Goal: Information Seeking & Learning: Find specific page/section

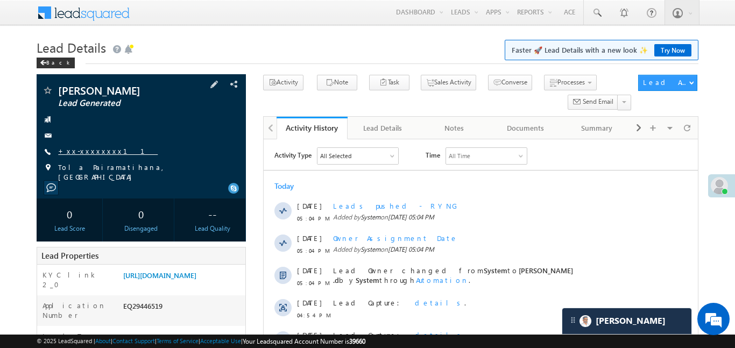
click at [82, 150] on link "+xx-xxxxxxxx11" at bounding box center [108, 150] width 100 height 9
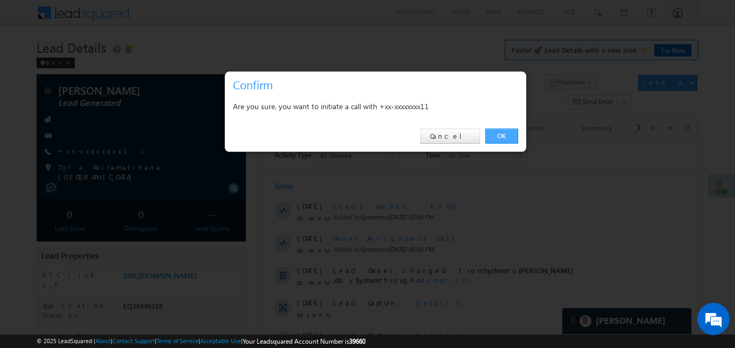
click at [506, 137] on link "OK" at bounding box center [502, 136] width 33 height 15
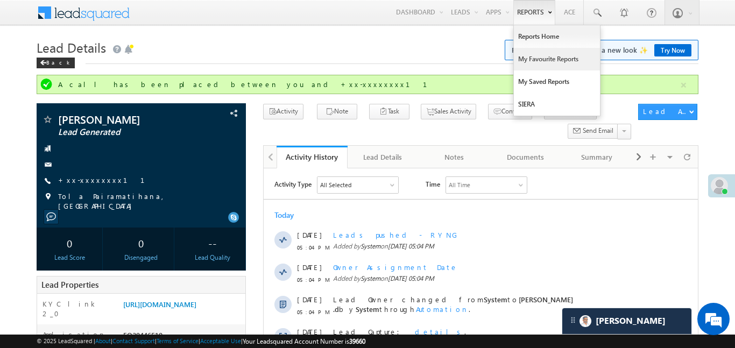
click at [540, 48] on link "My Favourite Reports" at bounding box center [557, 59] width 86 height 23
drag, startPoint x: 539, startPoint y: 47, endPoint x: 538, endPoint y: 40, distance: 7.2
click at [539, 46] on ul "Reports Home My Favourite Reports My Saved Reports SIERA" at bounding box center [557, 71] width 87 height 92
click at [538, 40] on link "Reports Home" at bounding box center [557, 36] width 86 height 23
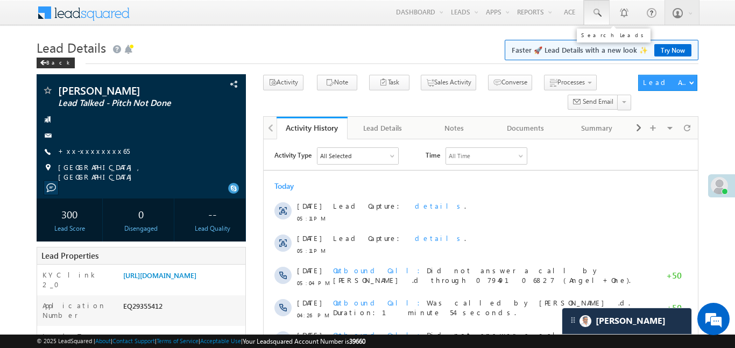
click at [586, 8] on link at bounding box center [597, 12] width 26 height 25
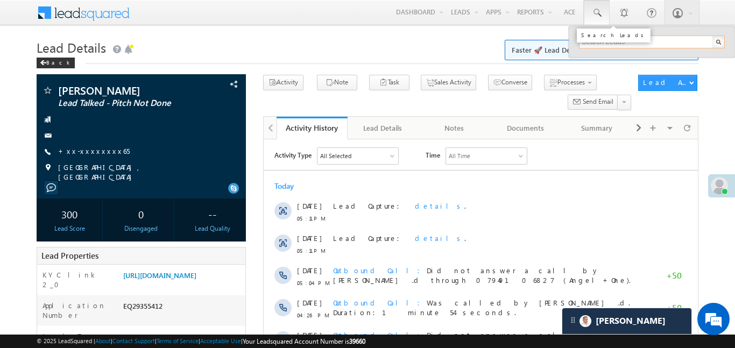
paste input "EQ29436611"
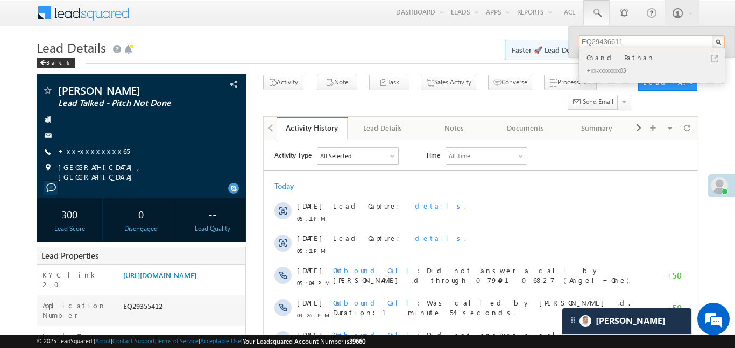
type input "EQ29436611"
click at [629, 60] on div "Chand Pathan" at bounding box center [657, 58] width 144 height 12
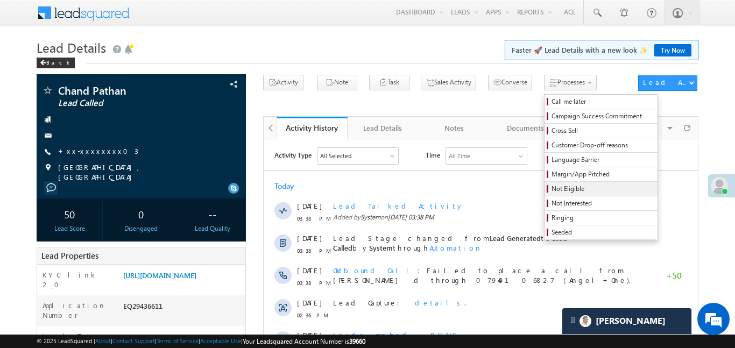
click at [552, 191] on span "Not Eligible" at bounding box center [603, 189] width 102 height 10
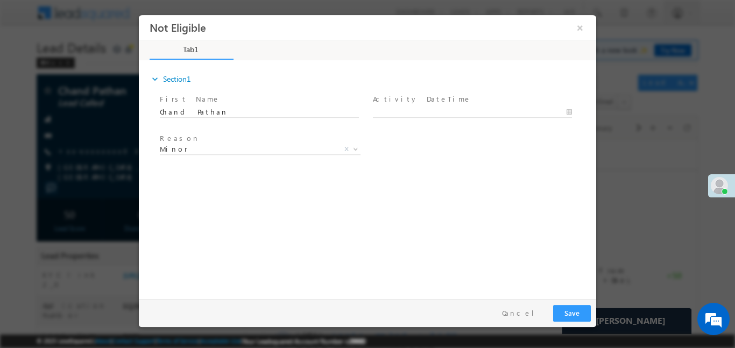
click at [474, 105] on div at bounding box center [477, 111] width 209 height 13
type input "23/09/25 5:14 PM"
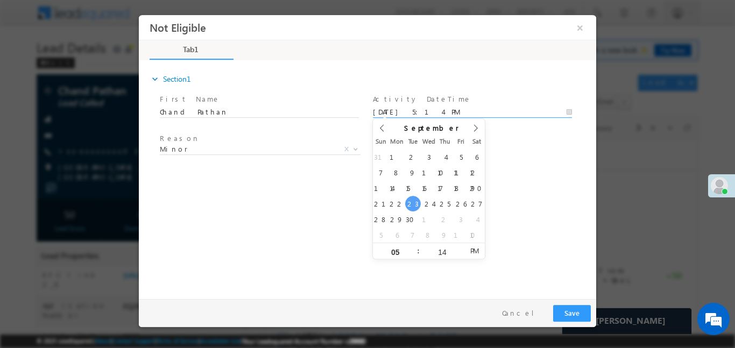
click at [475, 111] on input "23/09/25 5:14 PM" at bounding box center [472, 112] width 199 height 11
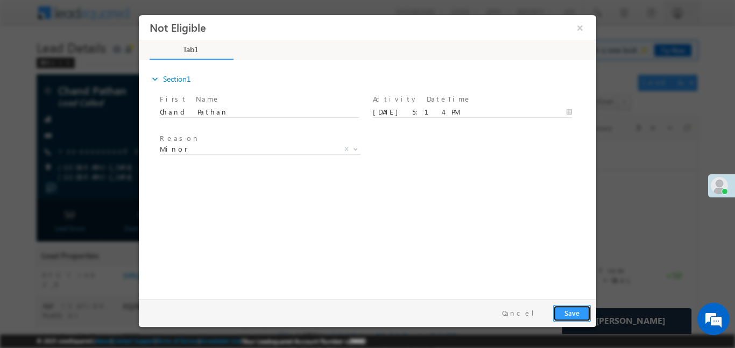
click at [579, 311] on button "Save" at bounding box center [572, 313] width 38 height 17
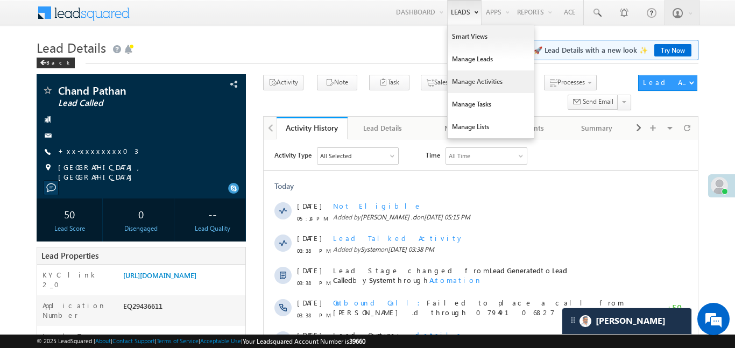
click at [470, 83] on link "Manage Activities" at bounding box center [491, 82] width 86 height 23
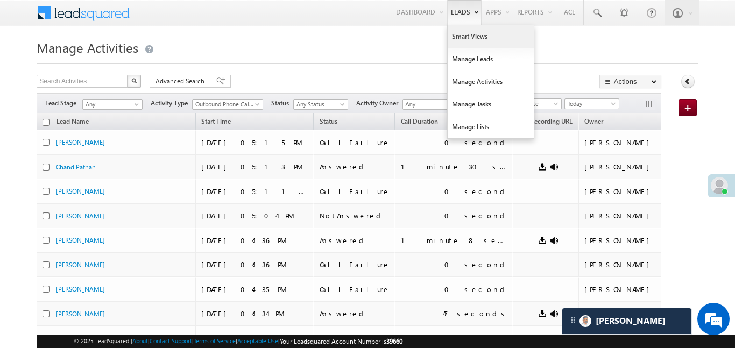
click at [470, 38] on link "Smart Views" at bounding box center [491, 36] width 86 height 23
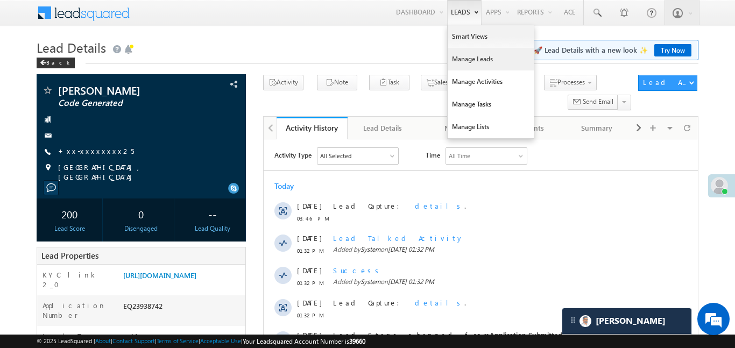
click at [463, 60] on link "Manage Leads" at bounding box center [491, 59] width 86 height 23
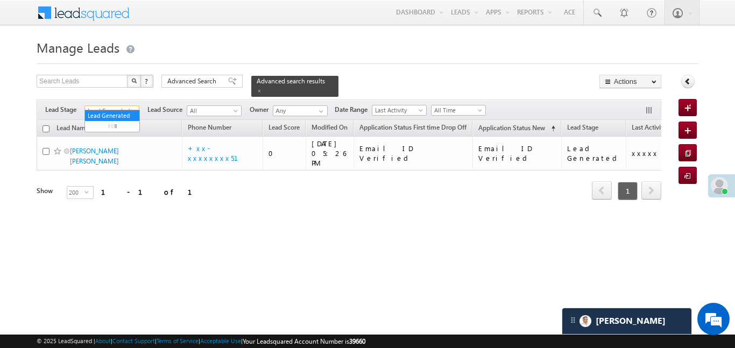
click at [118, 106] on span "Lead Generated" at bounding box center [110, 111] width 51 height 10
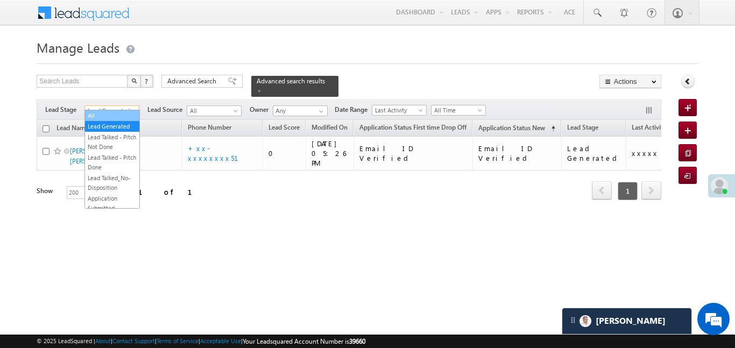
click at [104, 115] on link "All" at bounding box center [112, 116] width 54 height 10
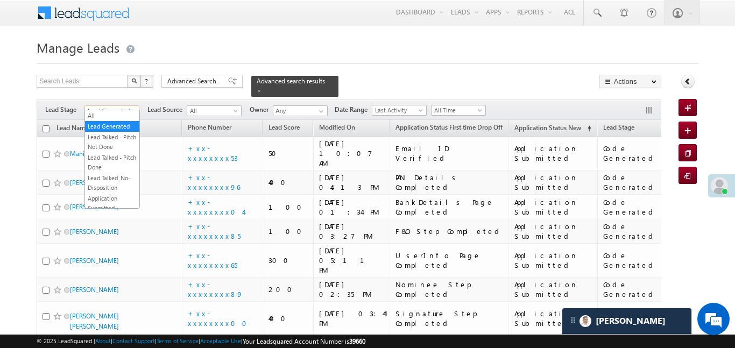
click at [461, 50] on h1 "Manage Leads" at bounding box center [368, 46] width 662 height 21
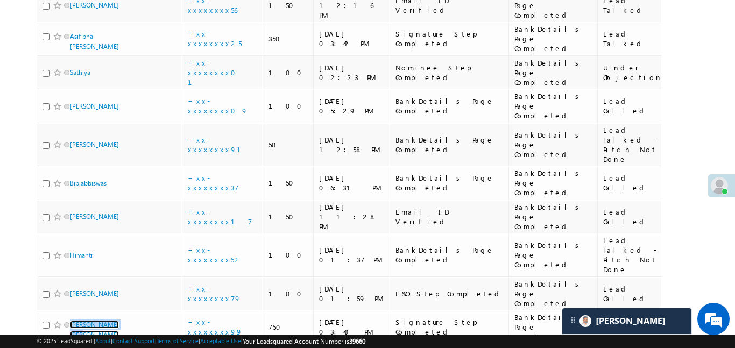
scroll to position [26, 0]
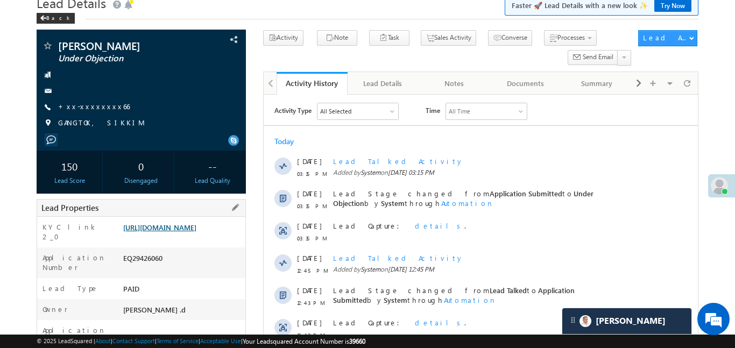
scroll to position [49, 0]
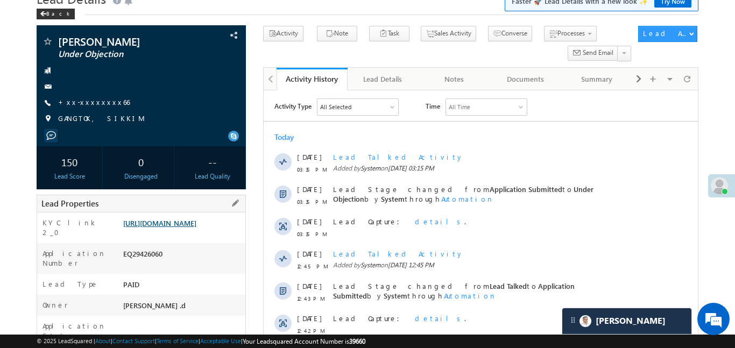
click at [143, 228] on link "[URL][DOMAIN_NAME]" at bounding box center [159, 223] width 73 height 9
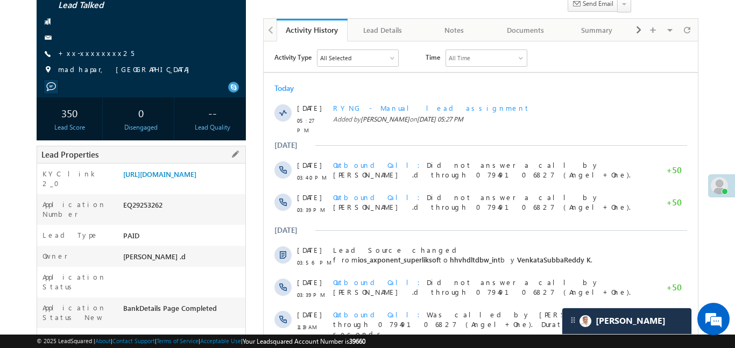
drag, startPoint x: 119, startPoint y: 173, endPoint x: 167, endPoint y: 213, distance: 62.4
click at [96, 183] on div "KYC link 2_0" at bounding box center [78, 181] width 83 height 25
drag, startPoint x: 121, startPoint y: 172, endPoint x: 160, endPoint y: 205, distance: 51.6
click at [160, 184] on div "https://angelbroking1-pk3em7sa.customui-test.leadsquared.com?leadId=19ec04ff-a4…" at bounding box center [183, 176] width 125 height 15
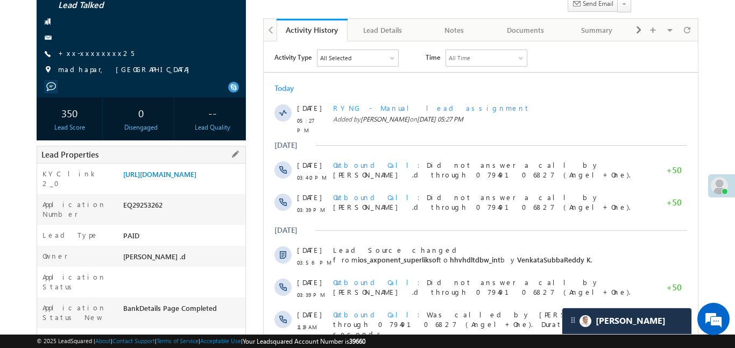
copy link "https://angelbroking1-pk3em7sa.customui-test.leadsquared.com?leadId=19ec04ff-a4…"
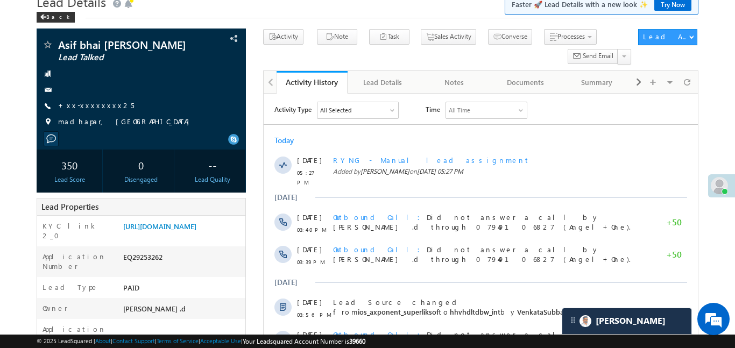
scroll to position [33, 0]
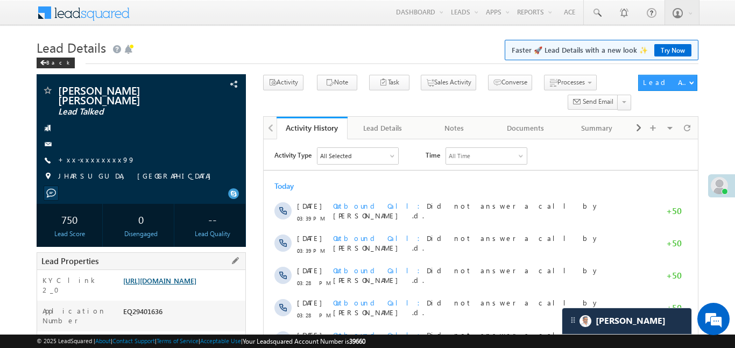
click at [197, 276] on link "https://angelbroking1-pk3em7sa.customui-test.leadsquared.com?leadId=dcdd2a17-49…" at bounding box center [159, 280] width 73 height 9
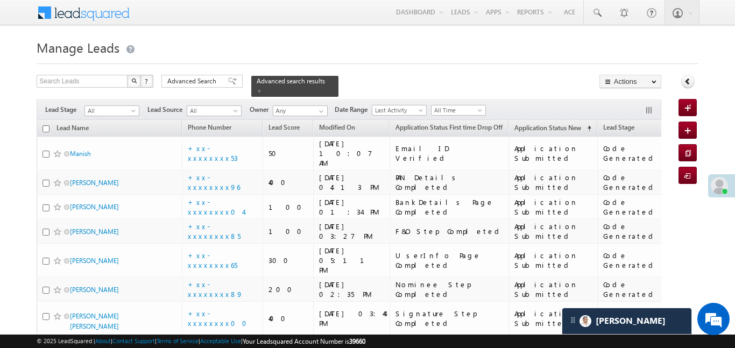
scroll to position [5, 0]
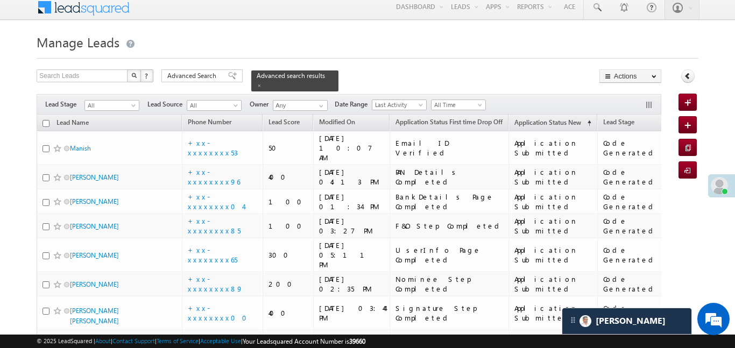
click at [146, 348] on div "© 2025 LeadSquared | About | Contact Support | Terms of Service | Acceptable Us…" at bounding box center [367, 341] width 735 height 13
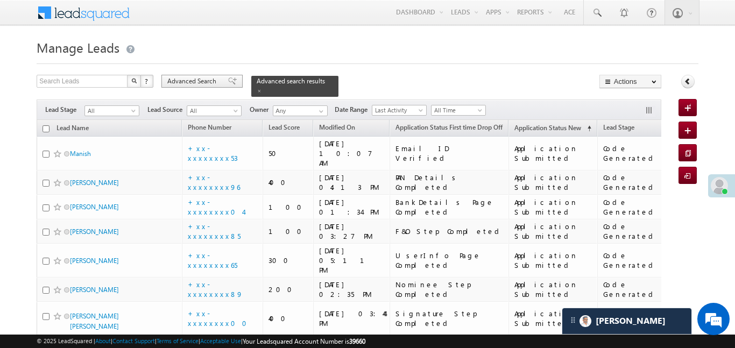
click at [208, 86] on div "Advanced Search" at bounding box center [202, 81] width 81 height 13
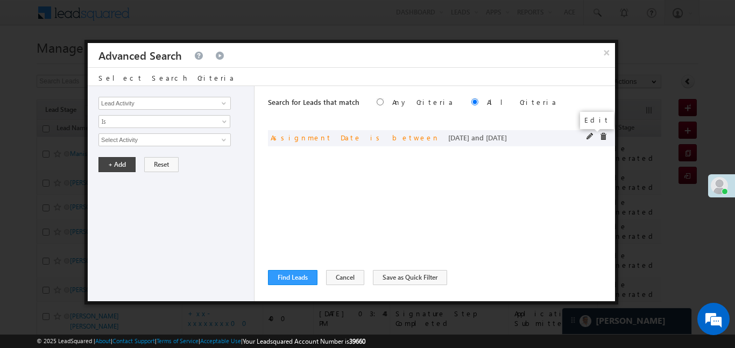
click at [592, 135] on span at bounding box center [591, 137] width 8 height 8
click at [172, 140] on span "Custom" at bounding box center [157, 140] width 117 height 10
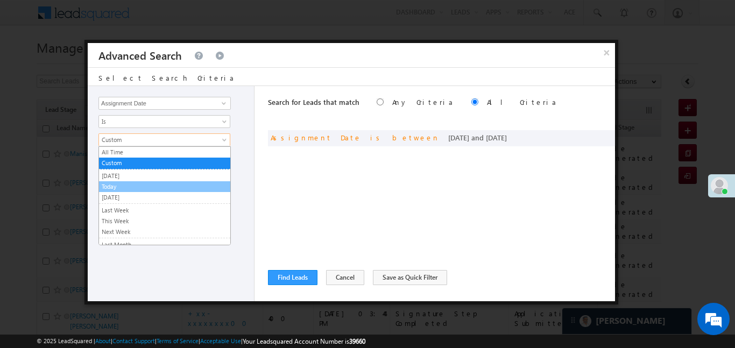
click at [121, 183] on link "Today" at bounding box center [164, 187] width 131 height 10
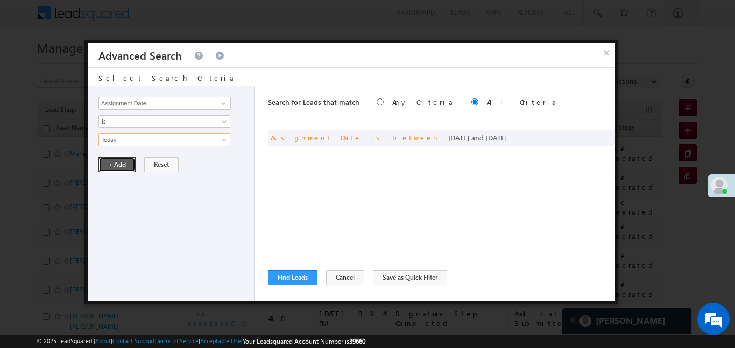
click at [114, 164] on button "+ Add" at bounding box center [117, 164] width 37 height 15
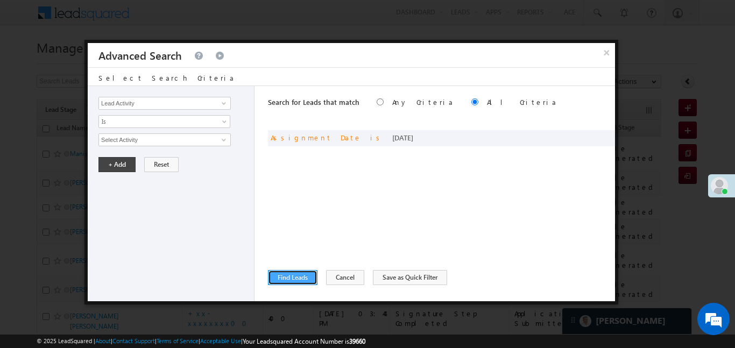
click at [304, 278] on button "Find Leads" at bounding box center [293, 277] width 50 height 15
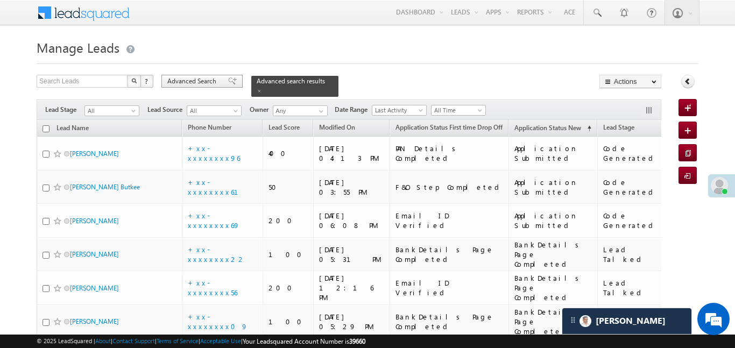
click at [197, 83] on span "Advanced Search" at bounding box center [193, 81] width 52 height 10
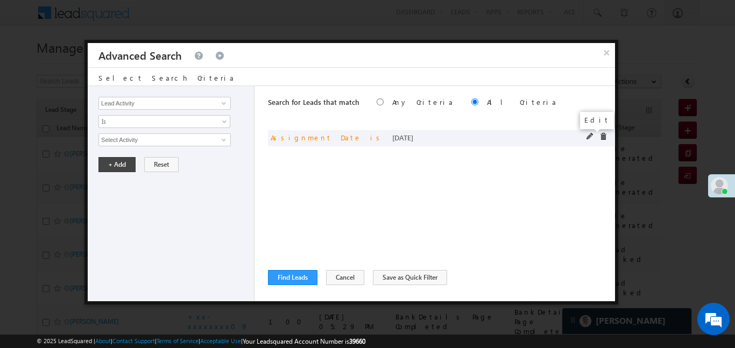
click at [588, 137] on span at bounding box center [591, 137] width 8 height 8
click at [156, 102] on input "Assignment Date" at bounding box center [165, 103] width 132 height 13
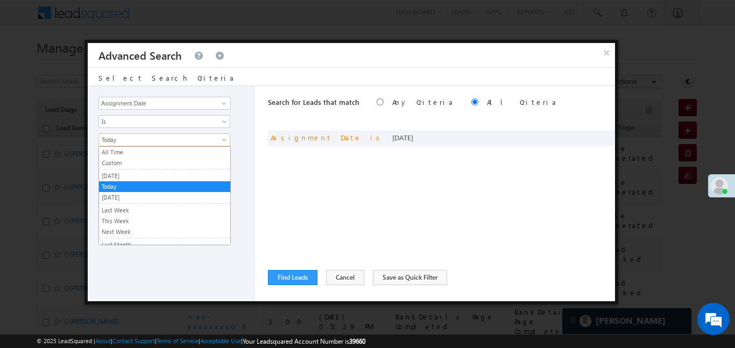
click at [138, 136] on span "Today" at bounding box center [157, 140] width 117 height 10
click at [137, 161] on link "Custom" at bounding box center [164, 163] width 131 height 10
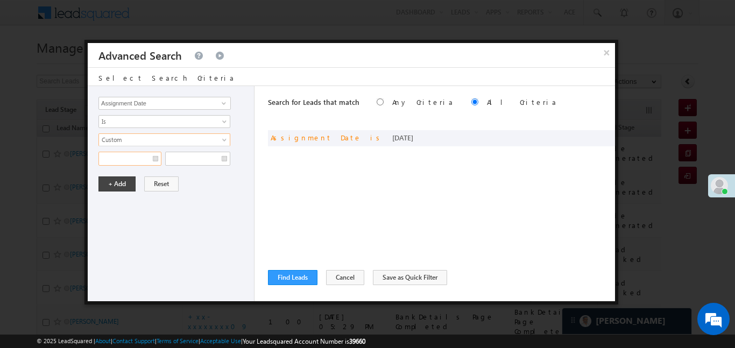
click at [131, 160] on input "text" at bounding box center [130, 159] width 63 height 14
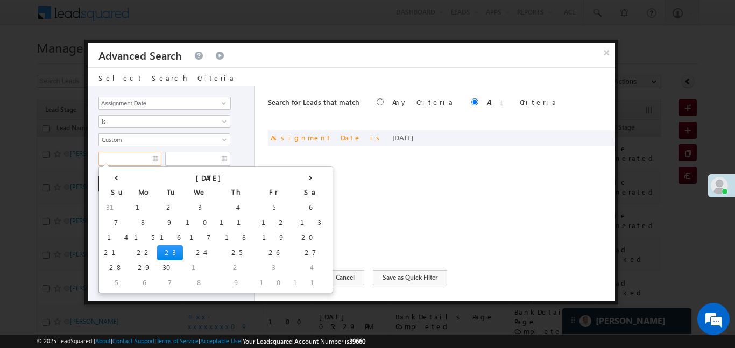
drag, startPoint x: 132, startPoint y: 230, endPoint x: 143, endPoint y: 219, distance: 15.6
click at [131, 230] on td "15" at bounding box center [144, 237] width 26 height 15
type input "15/09/25"
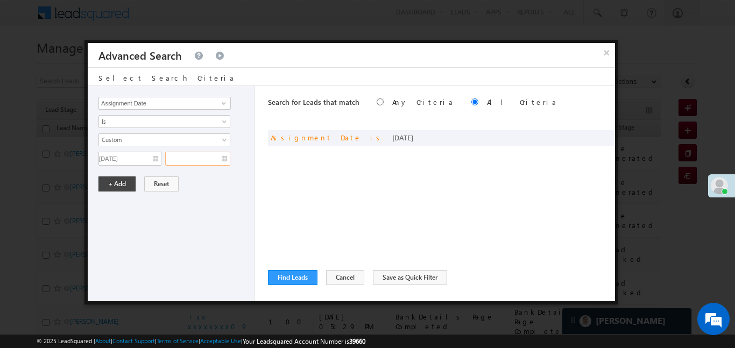
click at [221, 155] on input "text" at bounding box center [197, 159] width 65 height 14
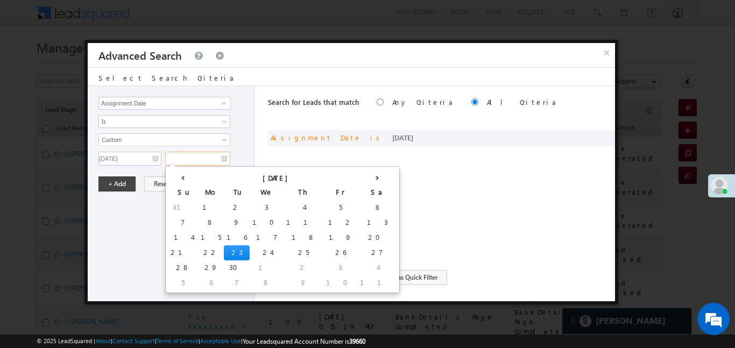
click at [224, 251] on td "23" at bounding box center [237, 253] width 26 height 15
type input "23/09/25"
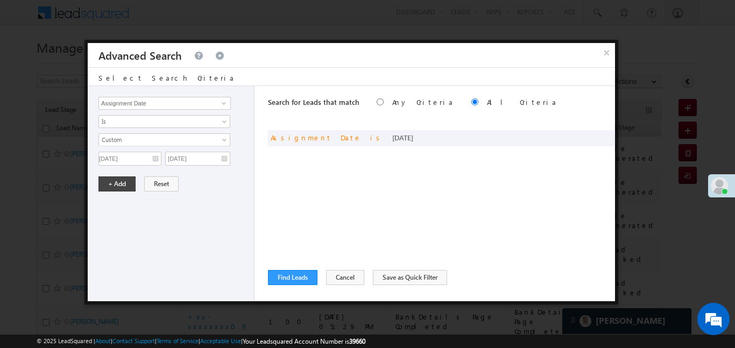
click at [122, 192] on div "Lead Activity Task Sales Group Prospect Id WA Last Message Timestamp 4th Day Di…" at bounding box center [171, 193] width 167 height 215
click at [119, 185] on button "+ Add" at bounding box center [117, 184] width 37 height 15
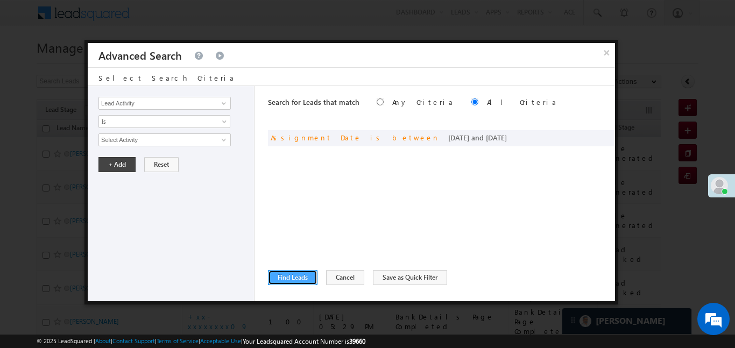
click at [290, 275] on button "Find Leads" at bounding box center [293, 277] width 50 height 15
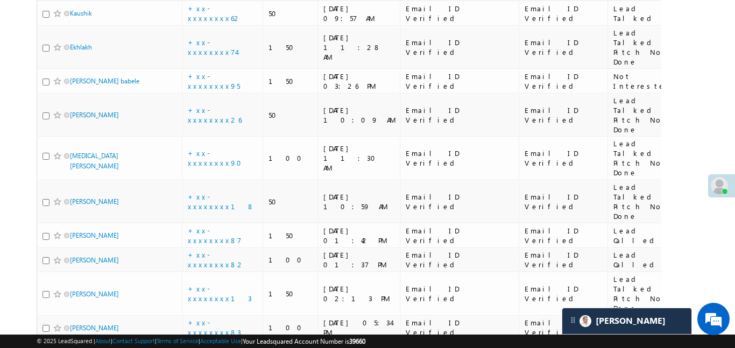
scroll to position [6345, 0]
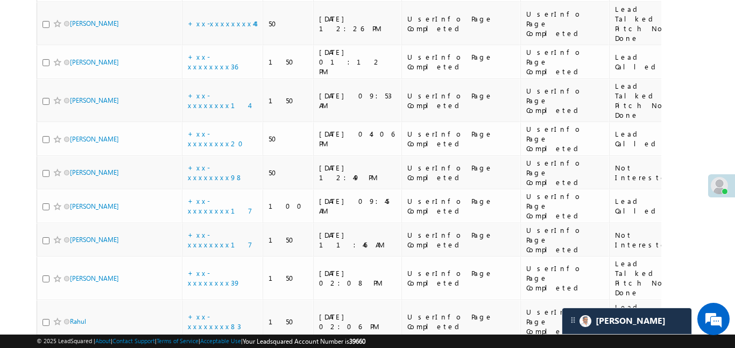
scroll to position [5848, 0]
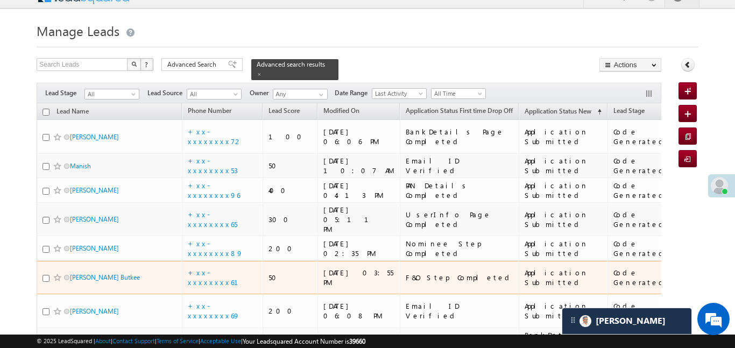
scroll to position [155, 0]
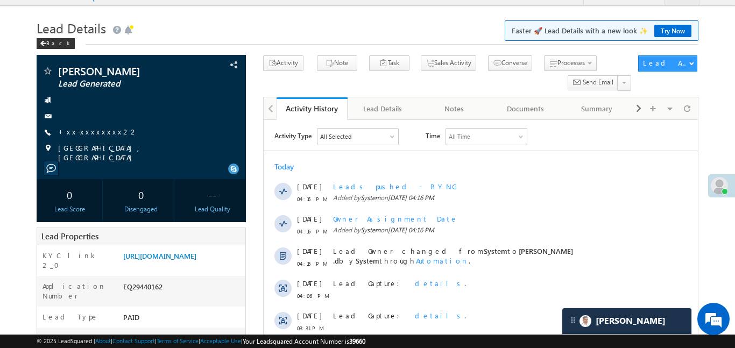
scroll to position [5271, 0]
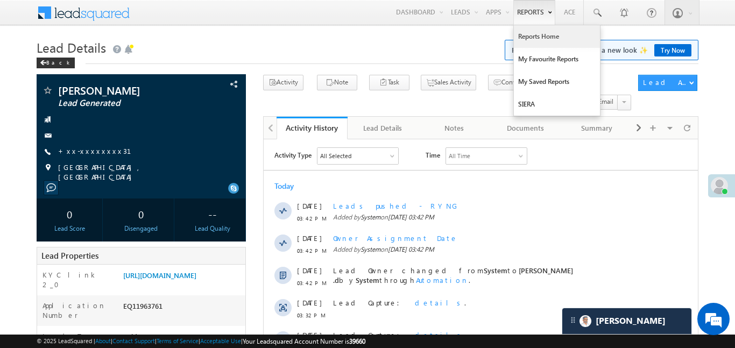
click at [562, 40] on link "Reports Home" at bounding box center [557, 36] width 86 height 23
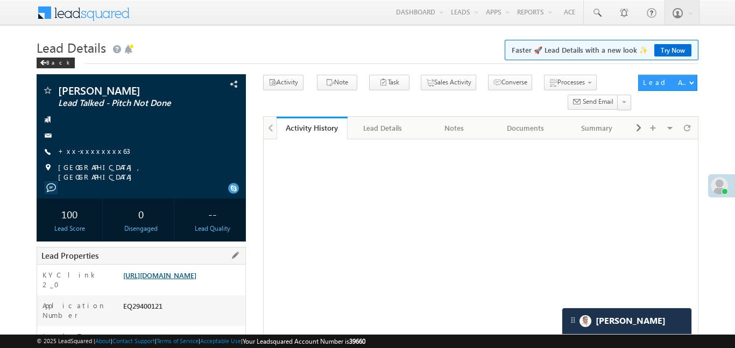
scroll to position [179, 0]
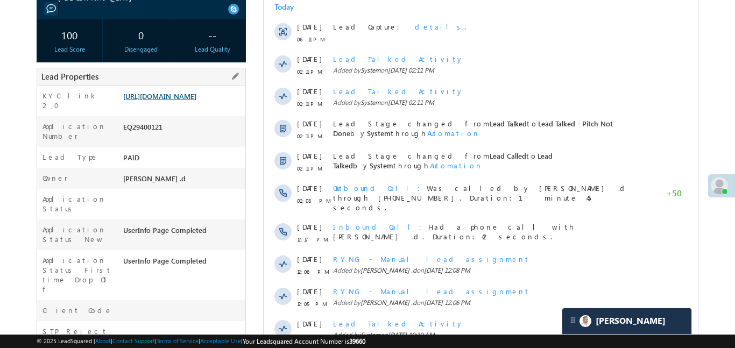
click at [197, 101] on link "https://angelbroking1-pk3em7sa.customui-test.leadsquared.com?leadId=52c222ea-43…" at bounding box center [159, 96] width 73 height 9
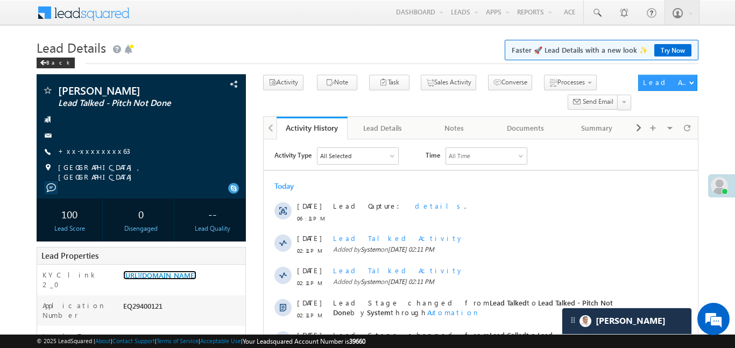
scroll to position [0, 0]
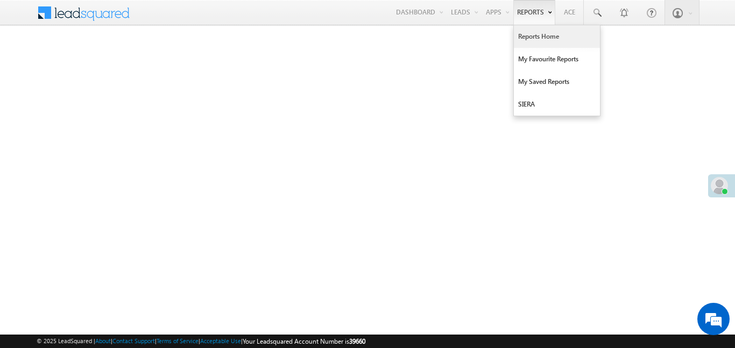
click at [533, 46] on link "Reports Home" at bounding box center [557, 36] width 86 height 23
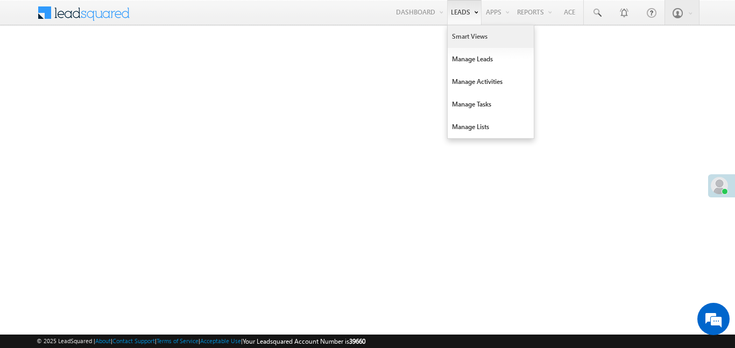
click at [469, 34] on link "Smart Views" at bounding box center [491, 36] width 86 height 23
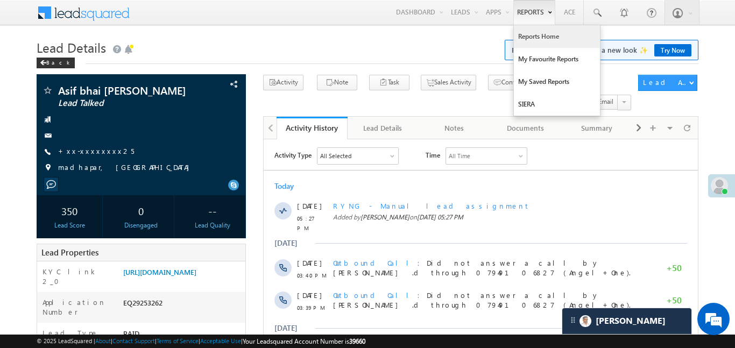
click at [544, 46] on link "Reports Home" at bounding box center [557, 36] width 86 height 23
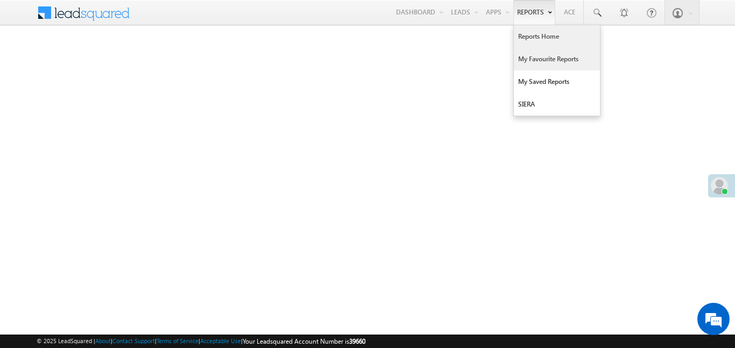
click at [529, 65] on link "My Favourite Reports" at bounding box center [557, 59] width 86 height 23
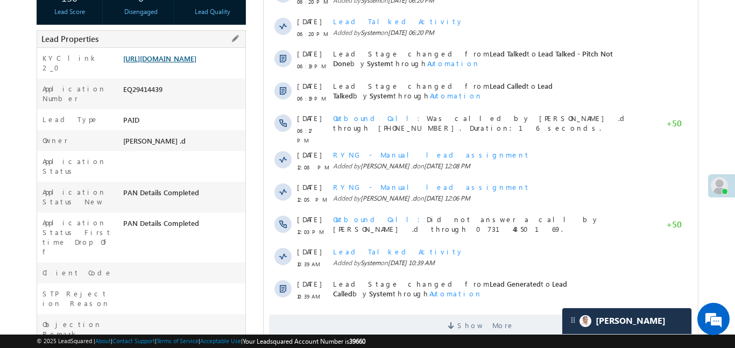
click at [183, 63] on link "https://angelbroking1-pk3em7sa.customui-test.leadsquared.com?leadId=a944cf33-78…" at bounding box center [159, 58] width 73 height 9
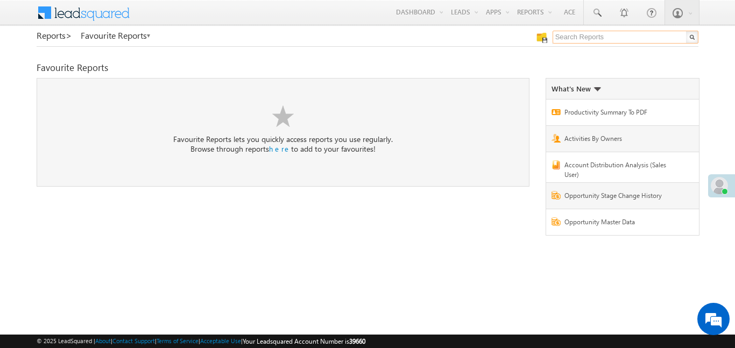
click at [584, 41] on input "text" at bounding box center [626, 37] width 146 height 13
type input "l"
type input "me to others"
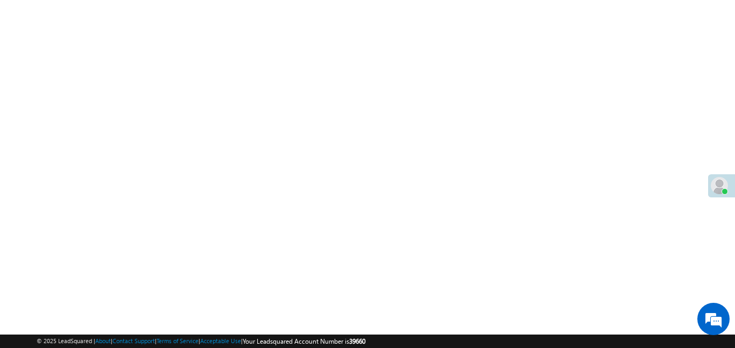
scroll to position [101, 0]
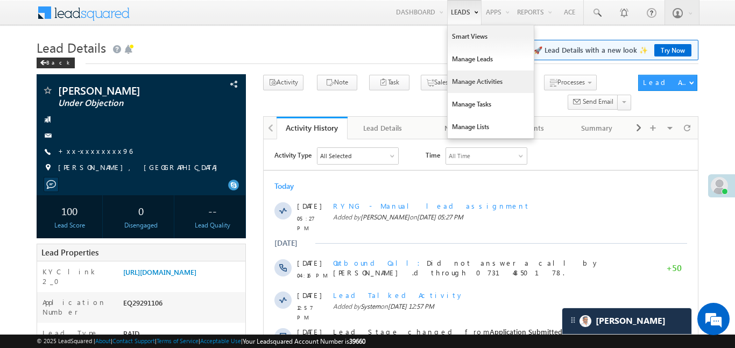
click at [470, 83] on link "Manage Activities" at bounding box center [491, 82] width 86 height 23
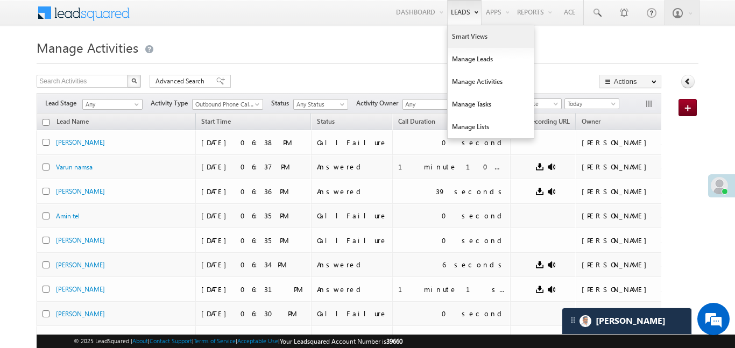
click at [472, 41] on link "Smart Views" at bounding box center [491, 36] width 86 height 23
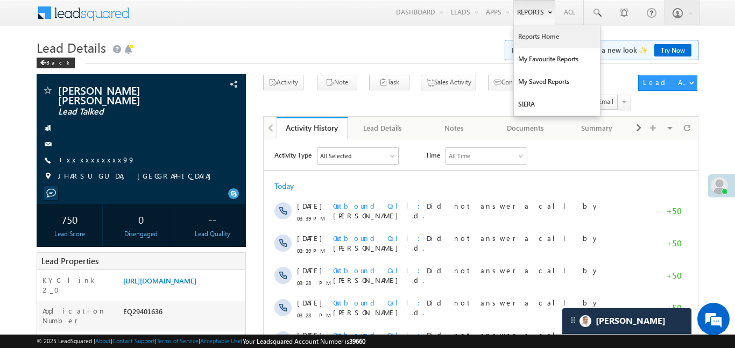
click at [556, 33] on link "Reports Home" at bounding box center [557, 36] width 86 height 23
